Goal: Use online tool/utility

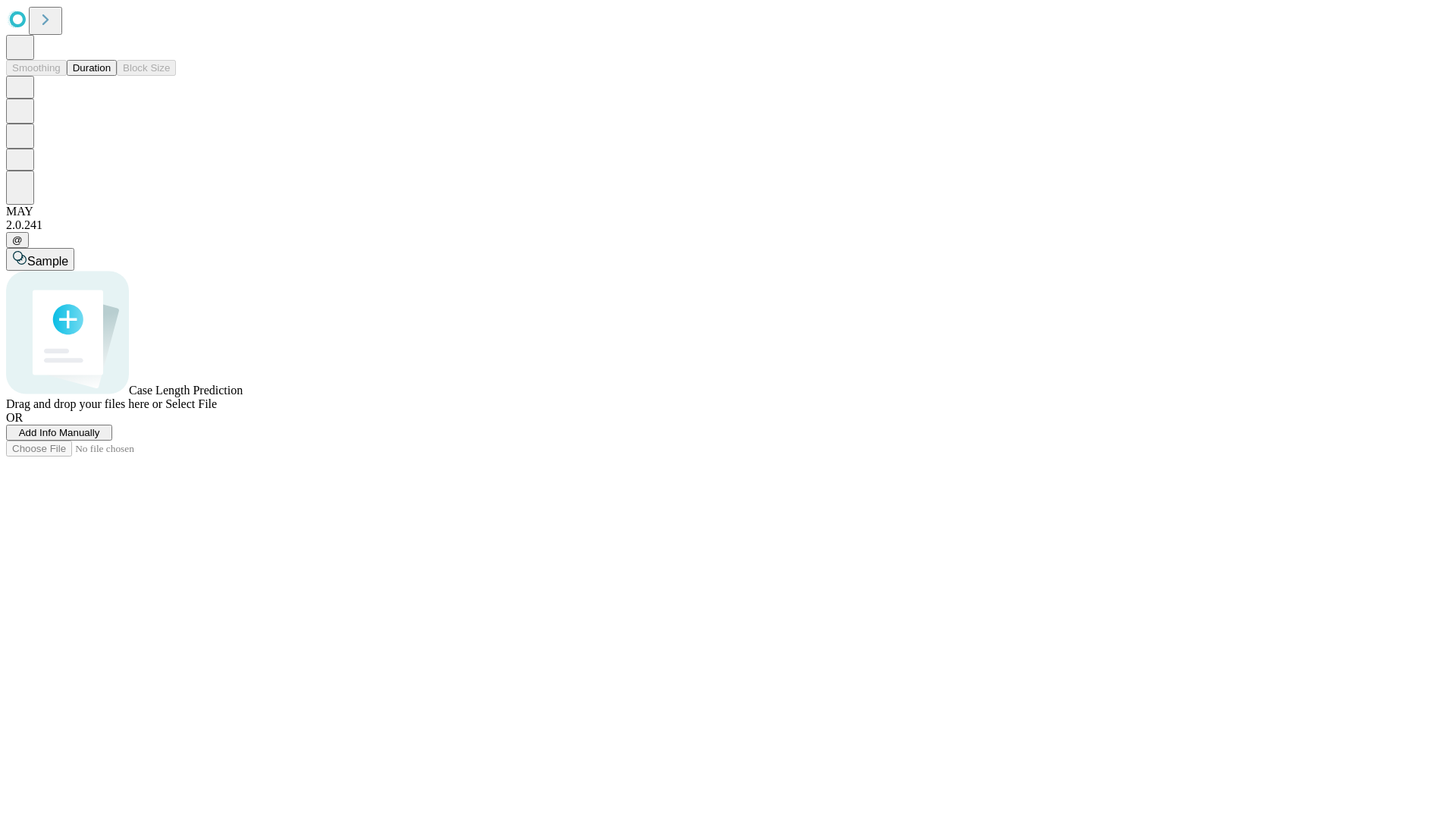
click at [111, 76] on button "Duration" at bounding box center [92, 68] width 50 height 16
click at [216, 411] on span "Select File" at bounding box center [191, 404] width 52 height 13
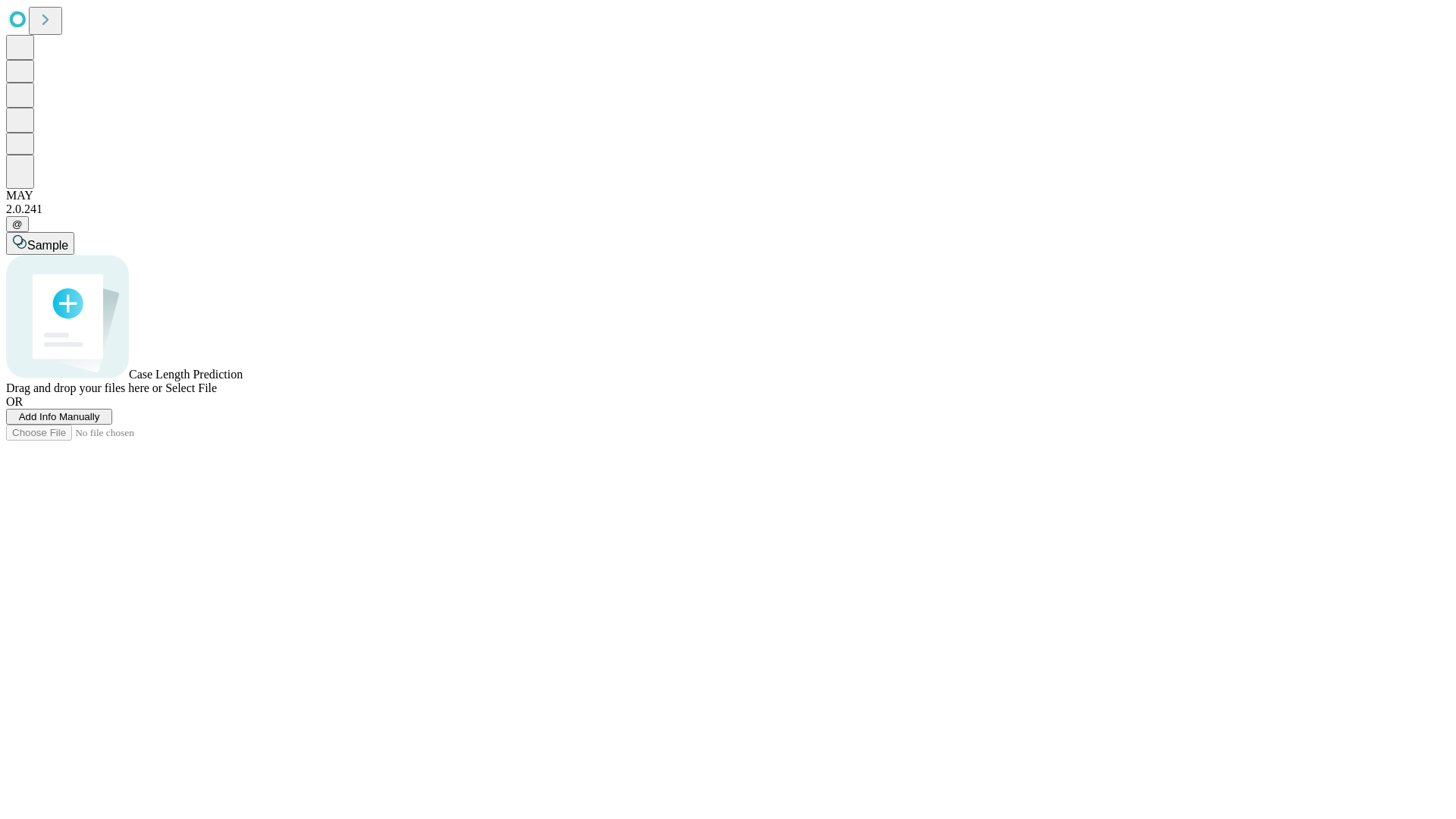
click at [216, 394] on span "Select File" at bounding box center [191, 388] width 52 height 13
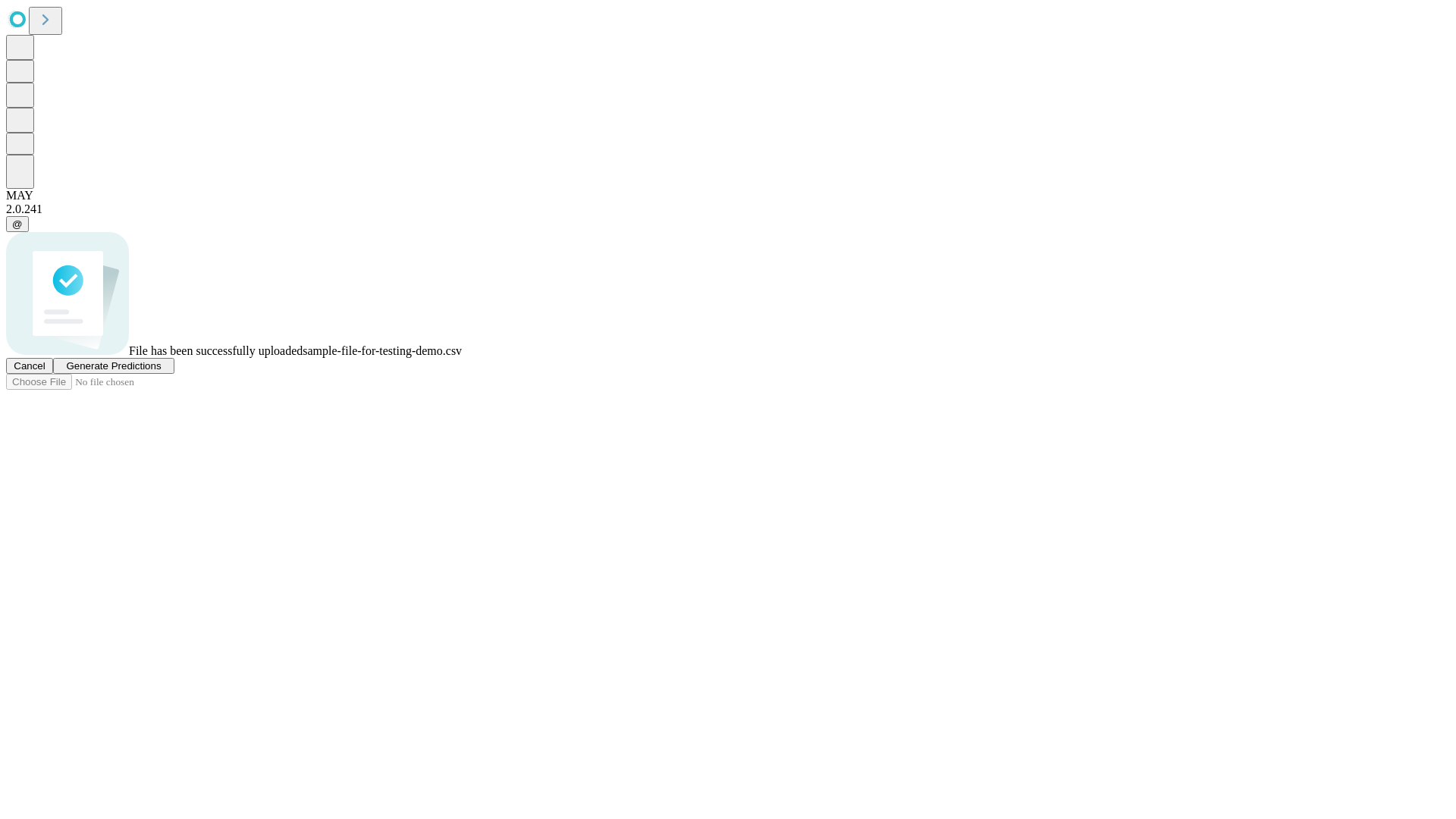
click at [161, 371] on span "Generate Predictions" at bounding box center [113, 365] width 94 height 11
